Goal: Entertainment & Leisure: Consume media (video, audio)

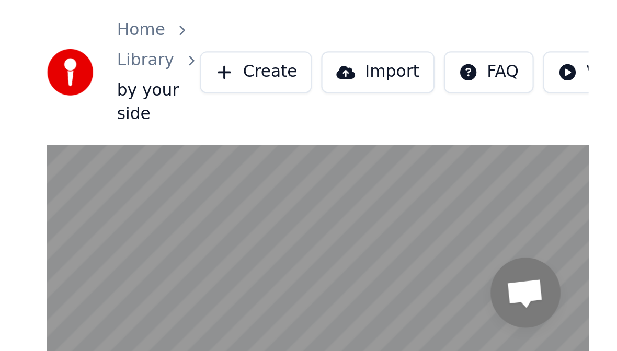
scroll to position [156, 0]
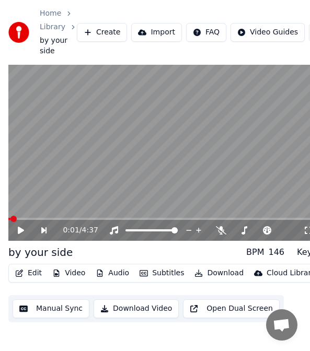
click at [250, 14] on div "Home Library by your side Create Import FAQ Video Guides Credits 5922 Settings" at bounding box center [155, 32] width 310 height 65
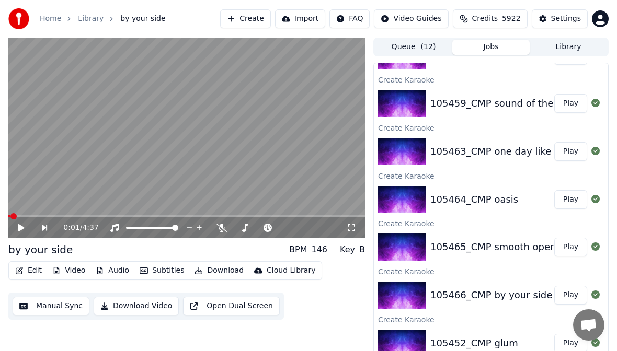
scroll to position [128, 0]
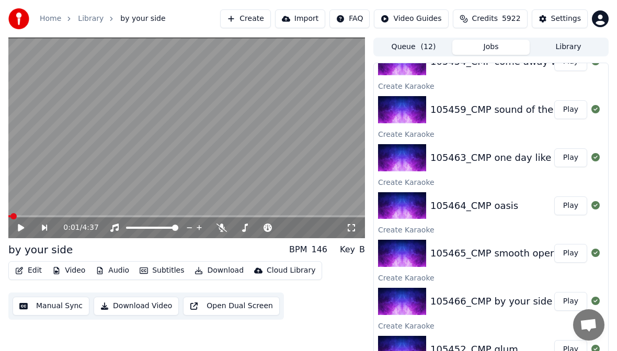
click at [250, 157] on button "Play" at bounding box center [570, 157] width 33 height 19
click at [17, 157] on icon at bounding box center [29, 228] width 24 height 8
